Goal: Task Accomplishment & Management: Complete application form

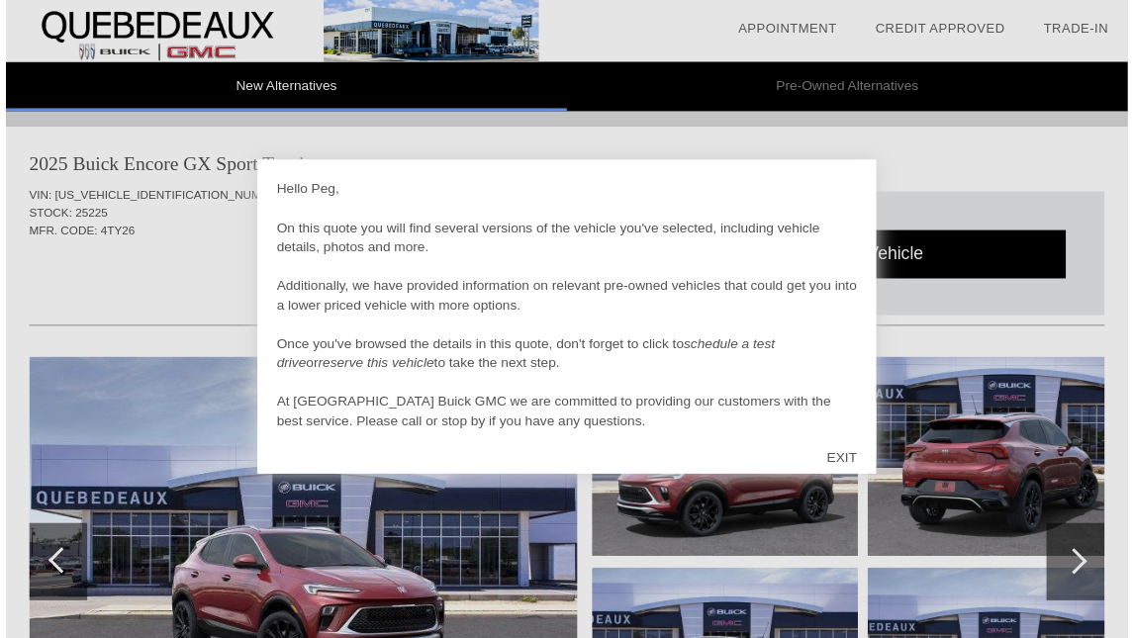
scroll to position [2026, 0]
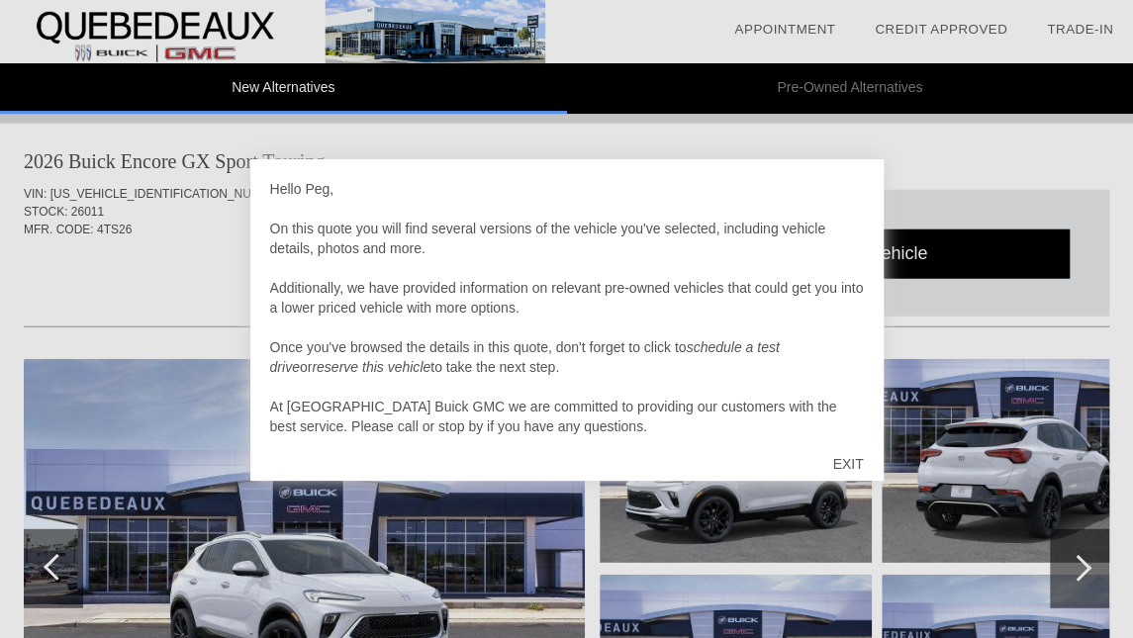
click at [853, 457] on div "EXIT" at bounding box center [847, 463] width 70 height 59
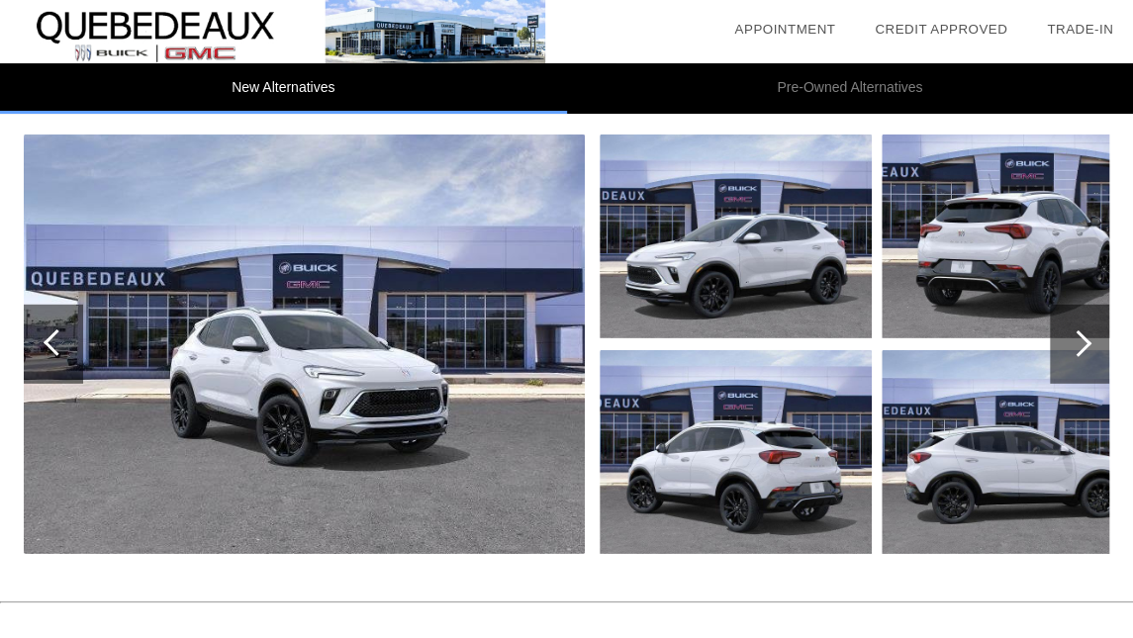
scroll to position [2221, 0]
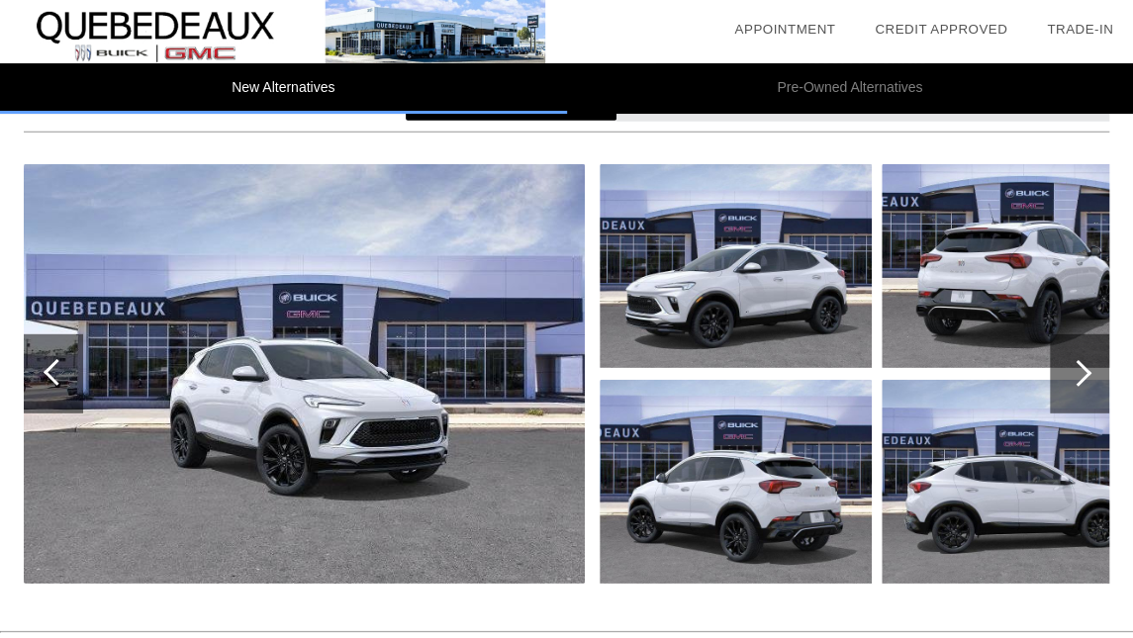
click at [1084, 371] on div at bounding box center [1078, 373] width 27 height 27
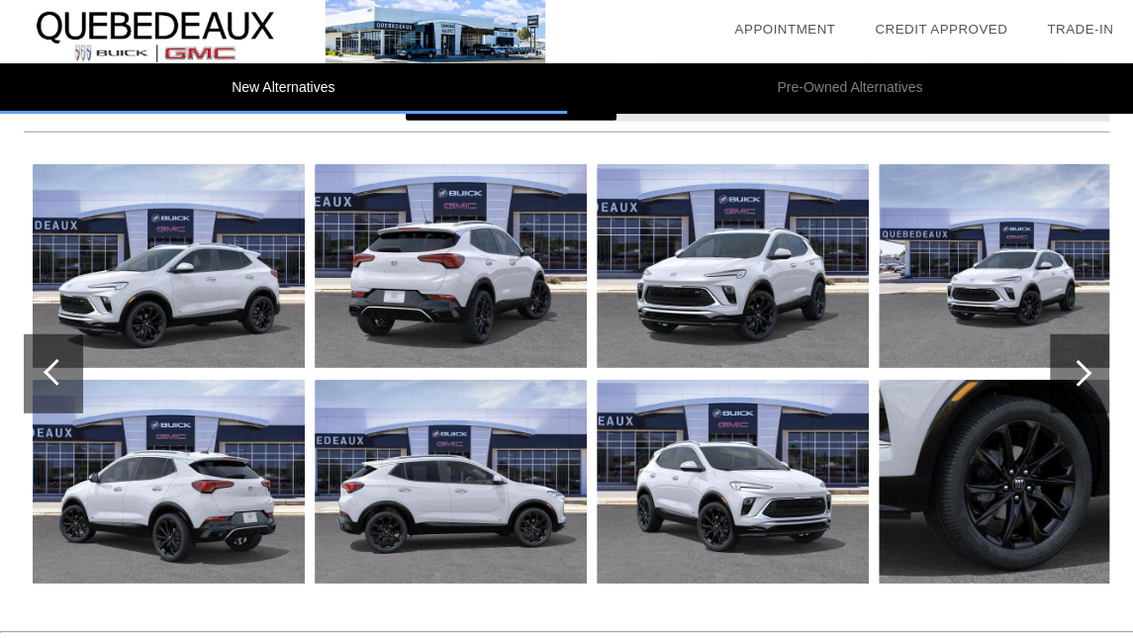
click at [1084, 371] on div at bounding box center [1078, 373] width 27 height 27
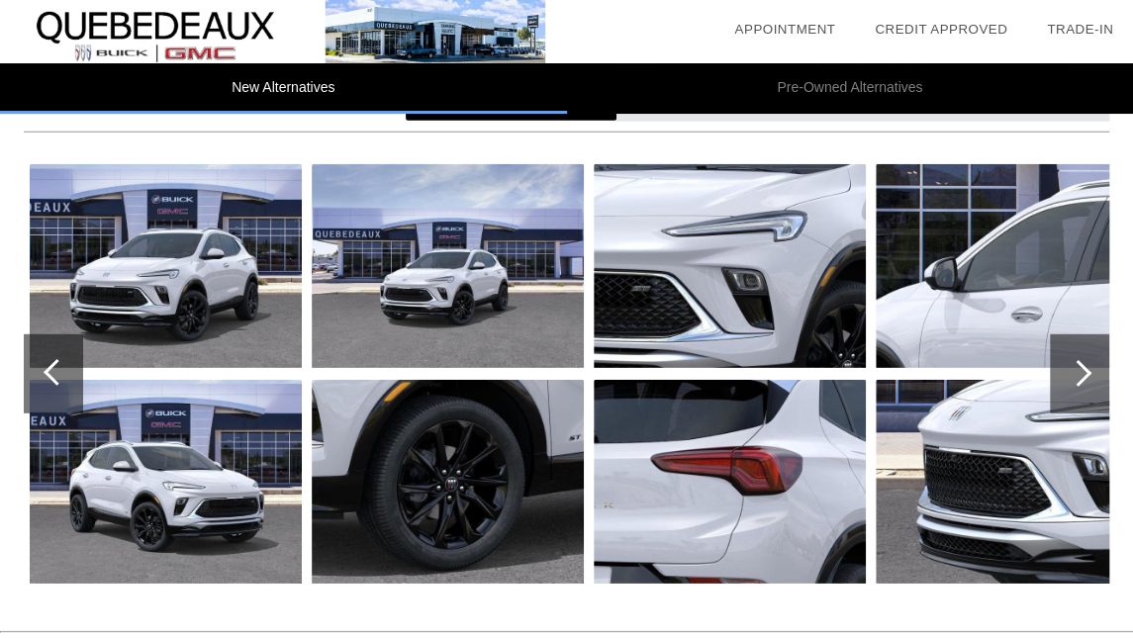
click at [1084, 371] on div at bounding box center [1078, 373] width 27 height 27
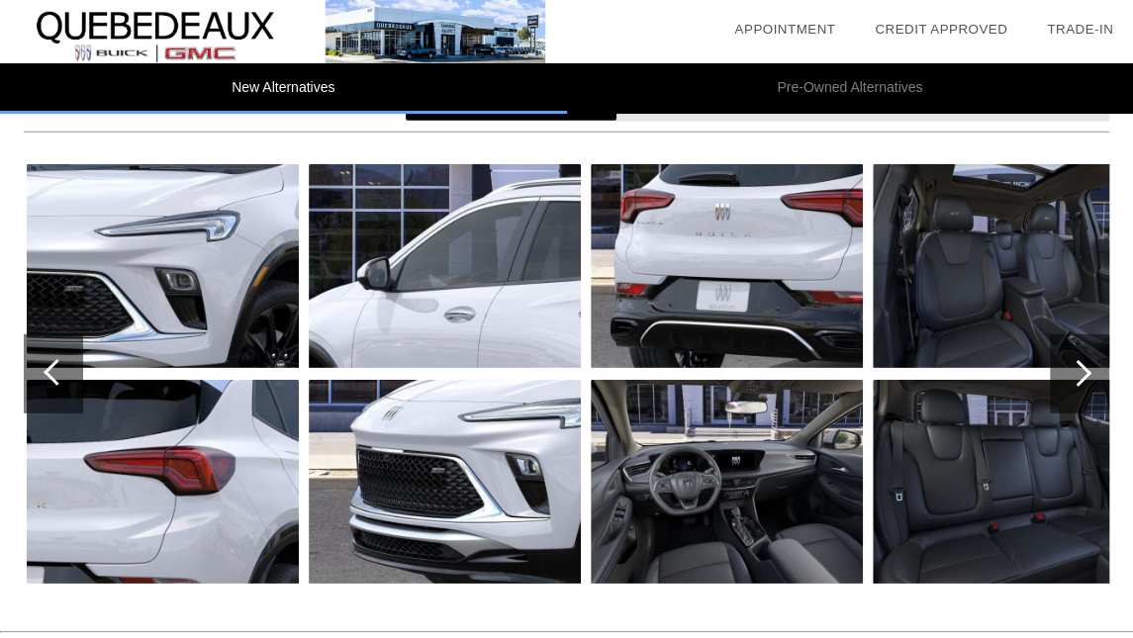
click at [1084, 371] on div at bounding box center [1078, 373] width 27 height 27
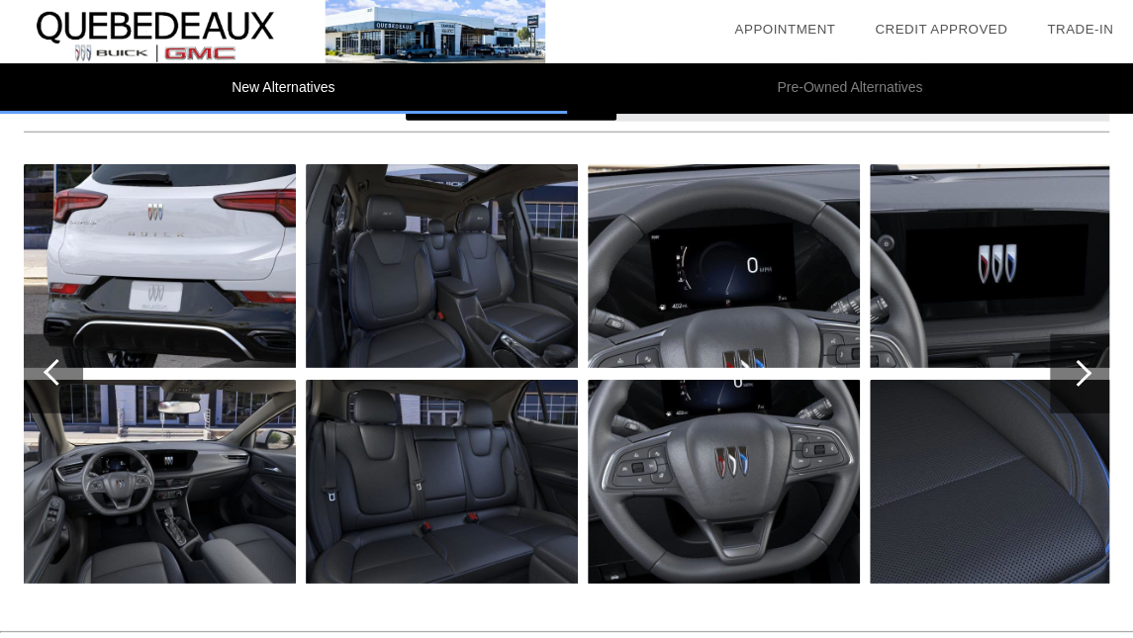
click at [1084, 371] on div at bounding box center [1078, 373] width 27 height 27
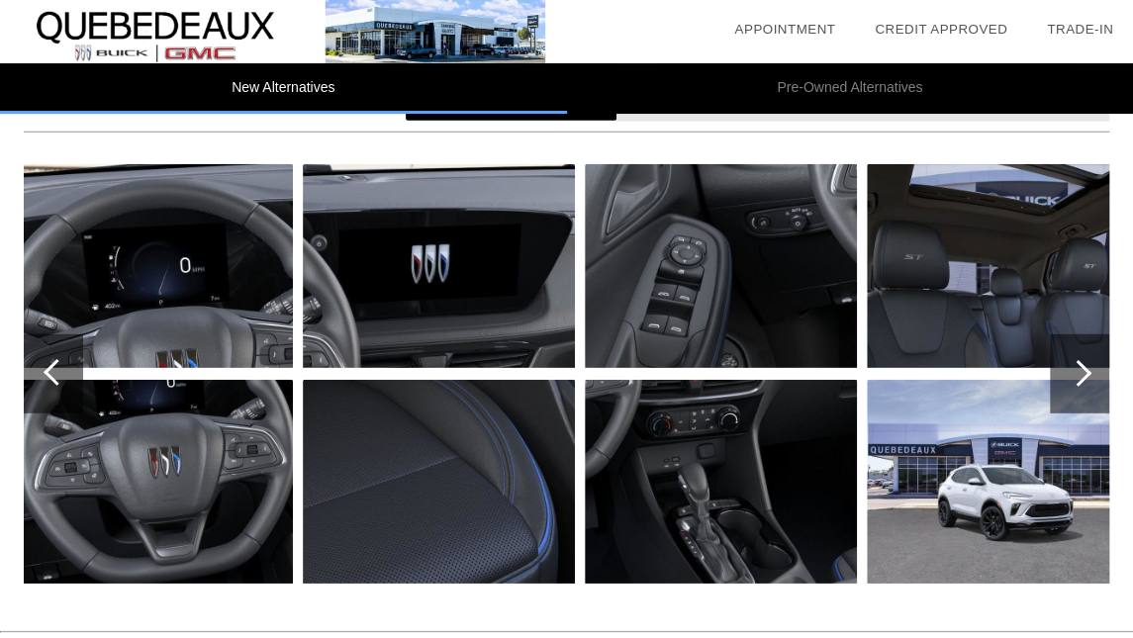
click at [1084, 371] on div at bounding box center [1078, 373] width 27 height 27
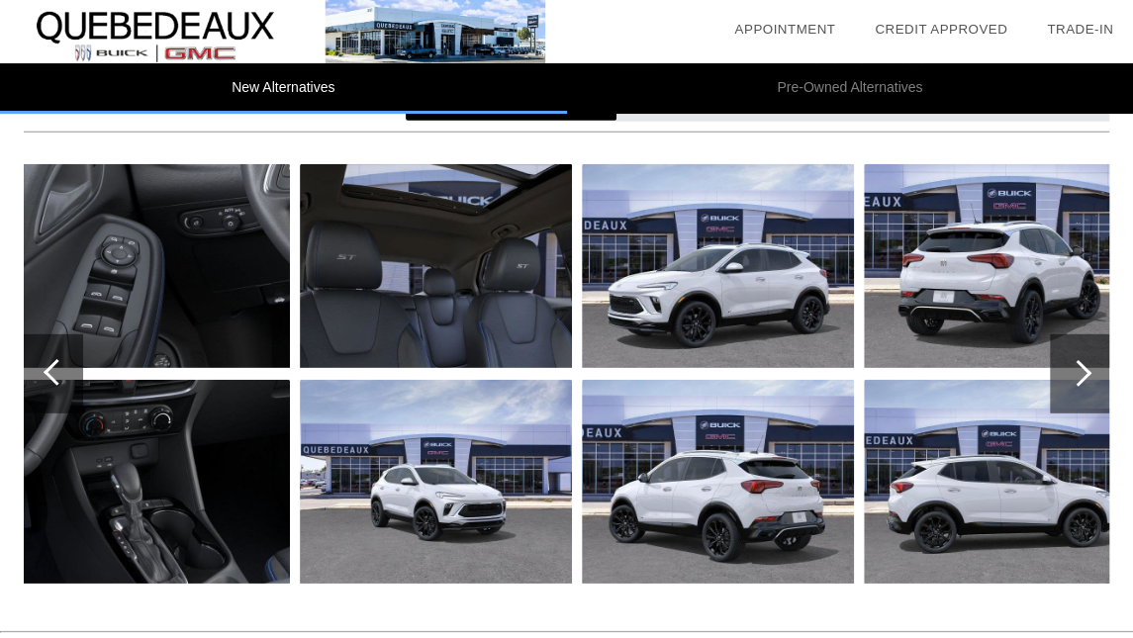
click at [1084, 371] on div at bounding box center [1078, 373] width 27 height 27
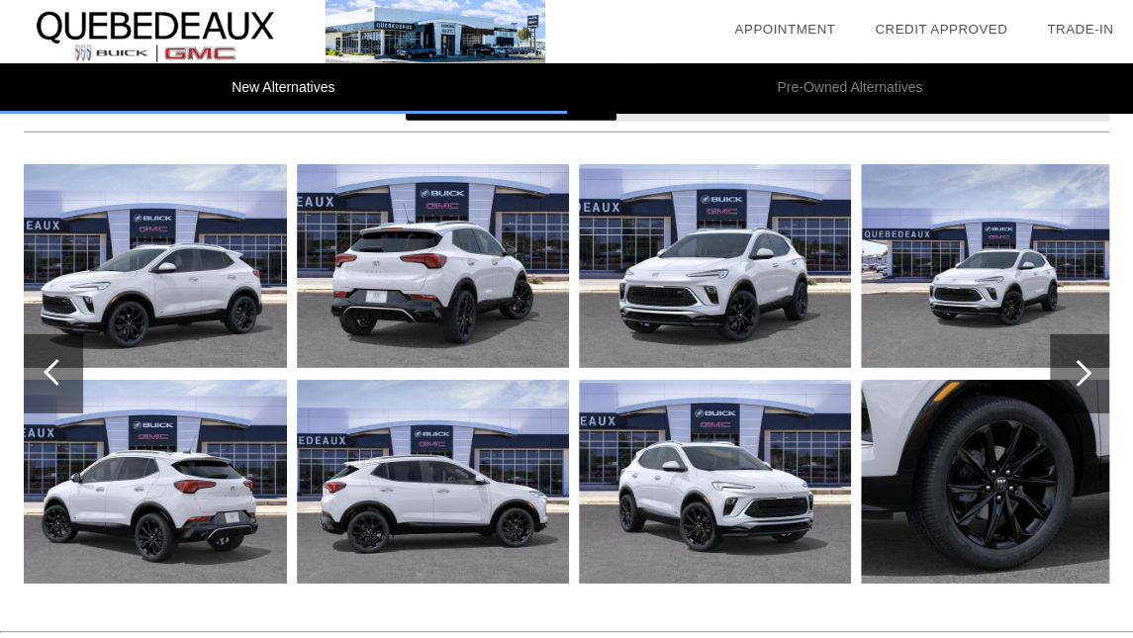
click at [1084, 371] on div at bounding box center [1078, 373] width 27 height 27
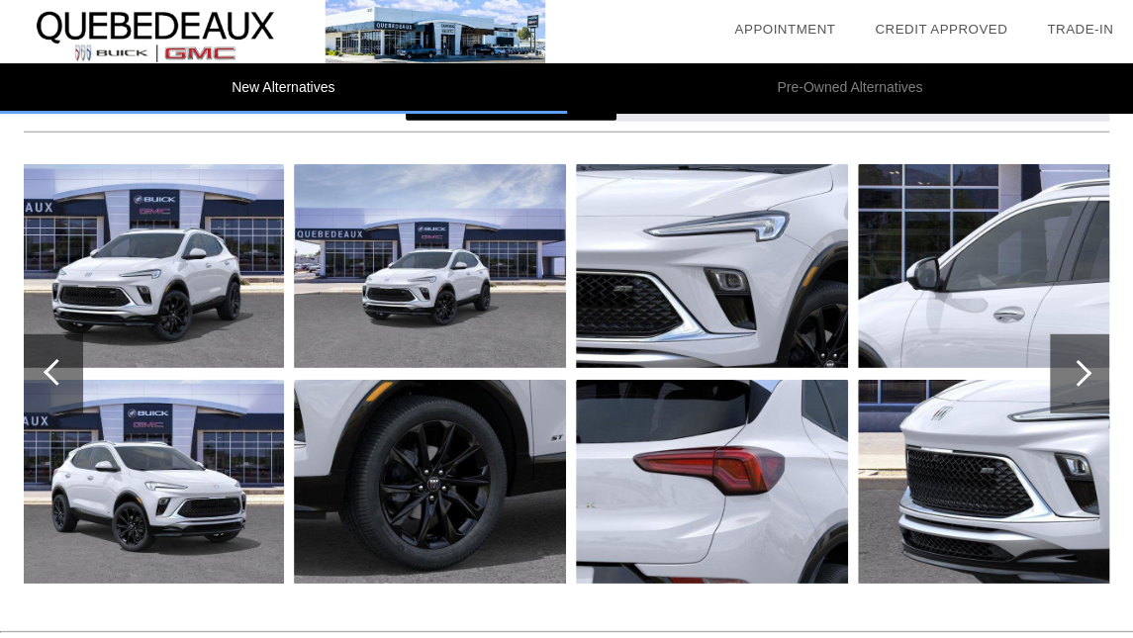
click at [1084, 371] on div at bounding box center [1078, 373] width 27 height 27
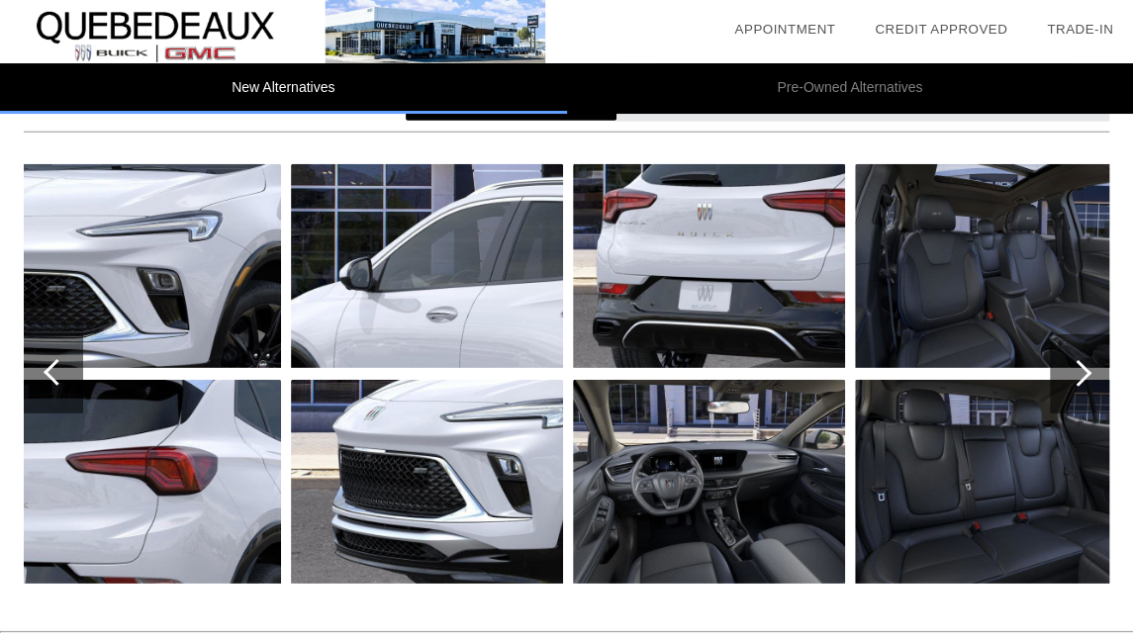
click at [1084, 371] on div at bounding box center [1078, 373] width 27 height 27
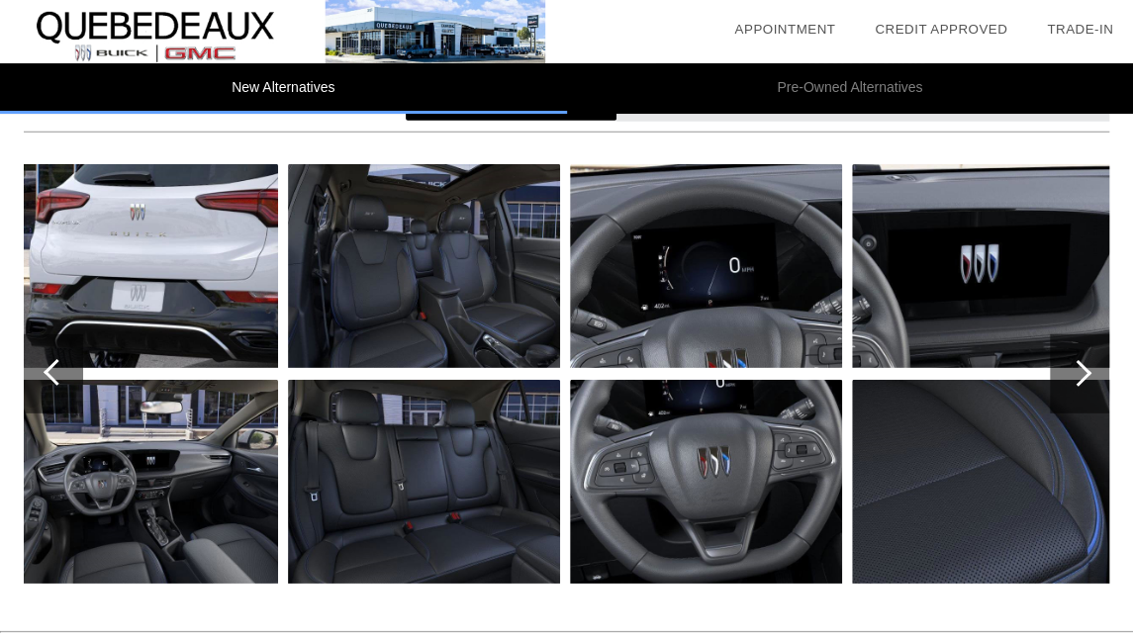
click at [1084, 371] on div at bounding box center [1078, 373] width 27 height 27
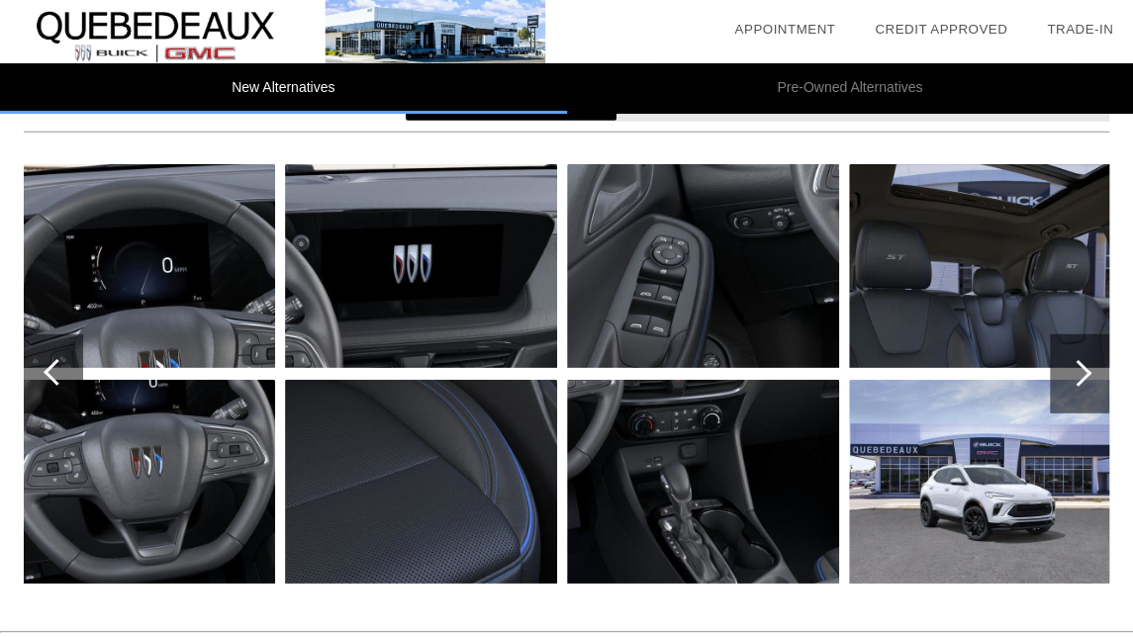
click at [1084, 371] on div at bounding box center [1078, 373] width 27 height 27
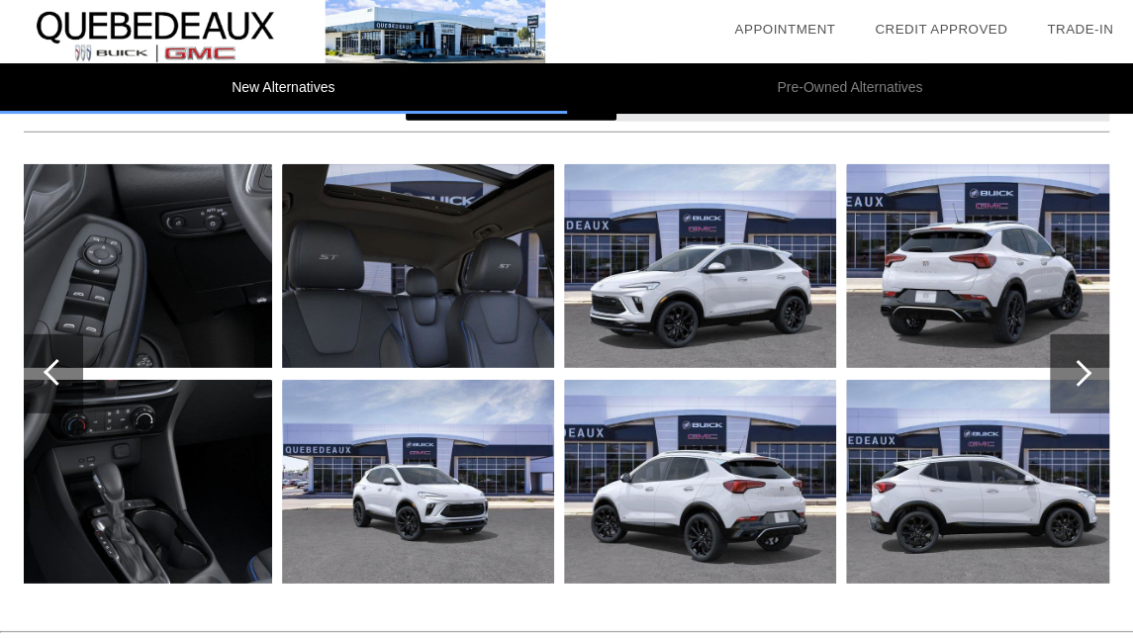
click at [1084, 371] on div at bounding box center [1078, 373] width 27 height 27
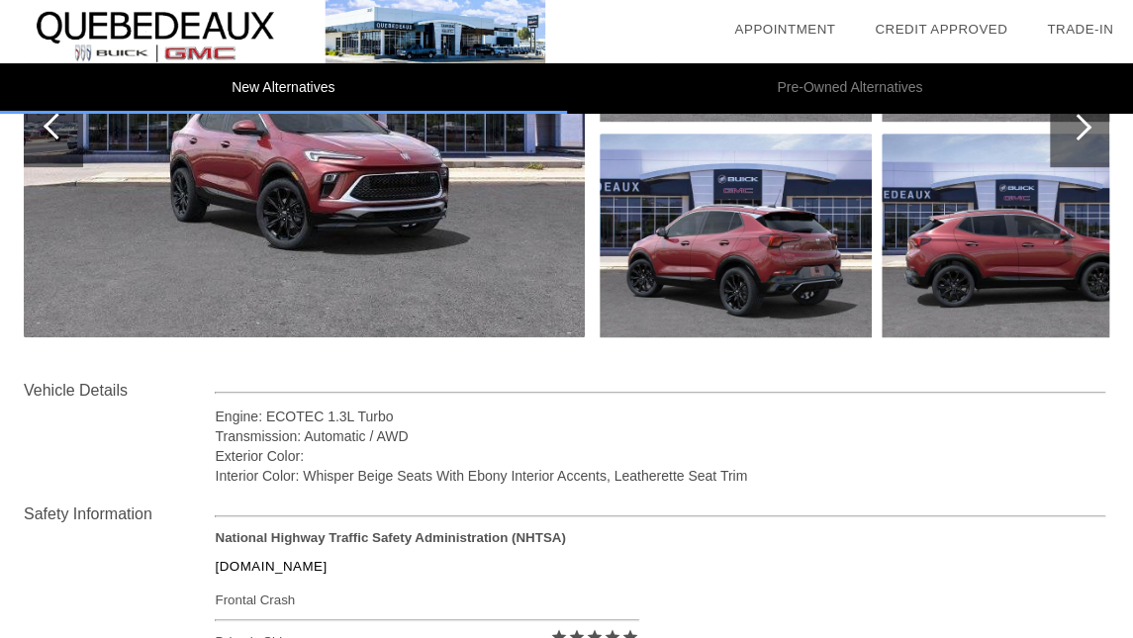
scroll to position [0, 0]
